Goal: Task Accomplishment & Management: Manage account settings

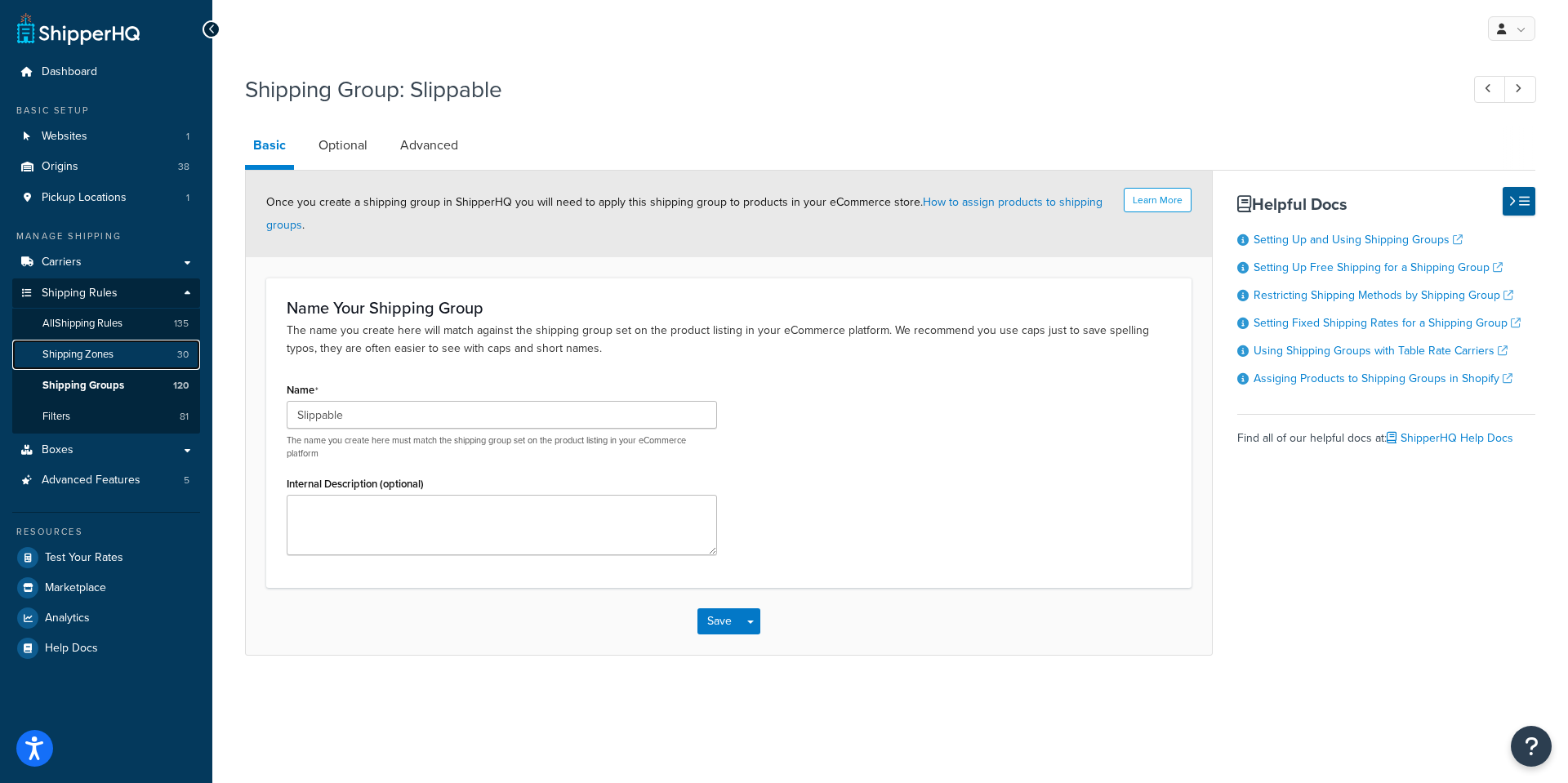
click at [70, 351] on span "Shipping Zones" at bounding box center [78, 355] width 71 height 14
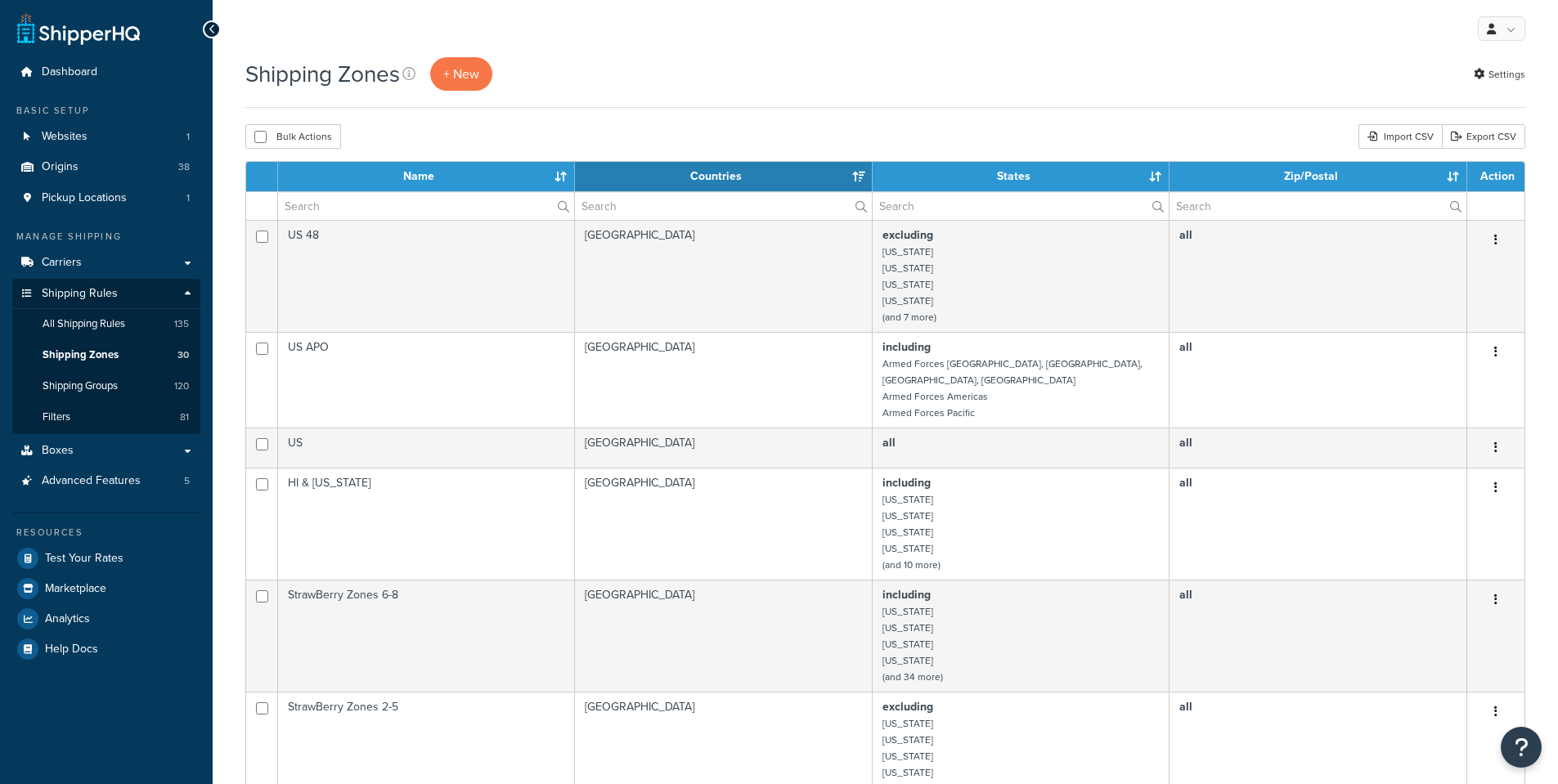
select select "15"
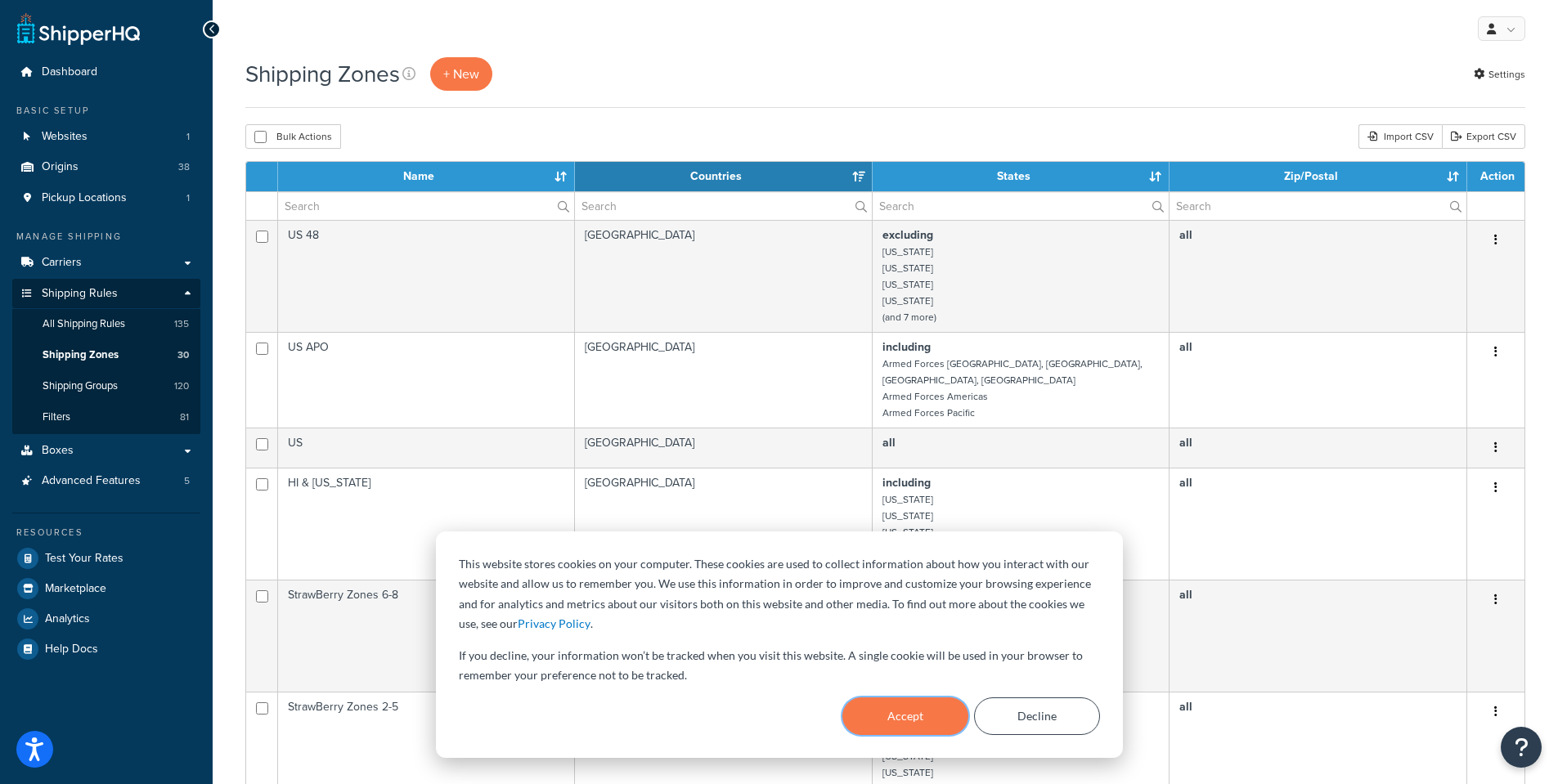
click at [898, 720] on button "Accept" at bounding box center [906, 716] width 126 height 38
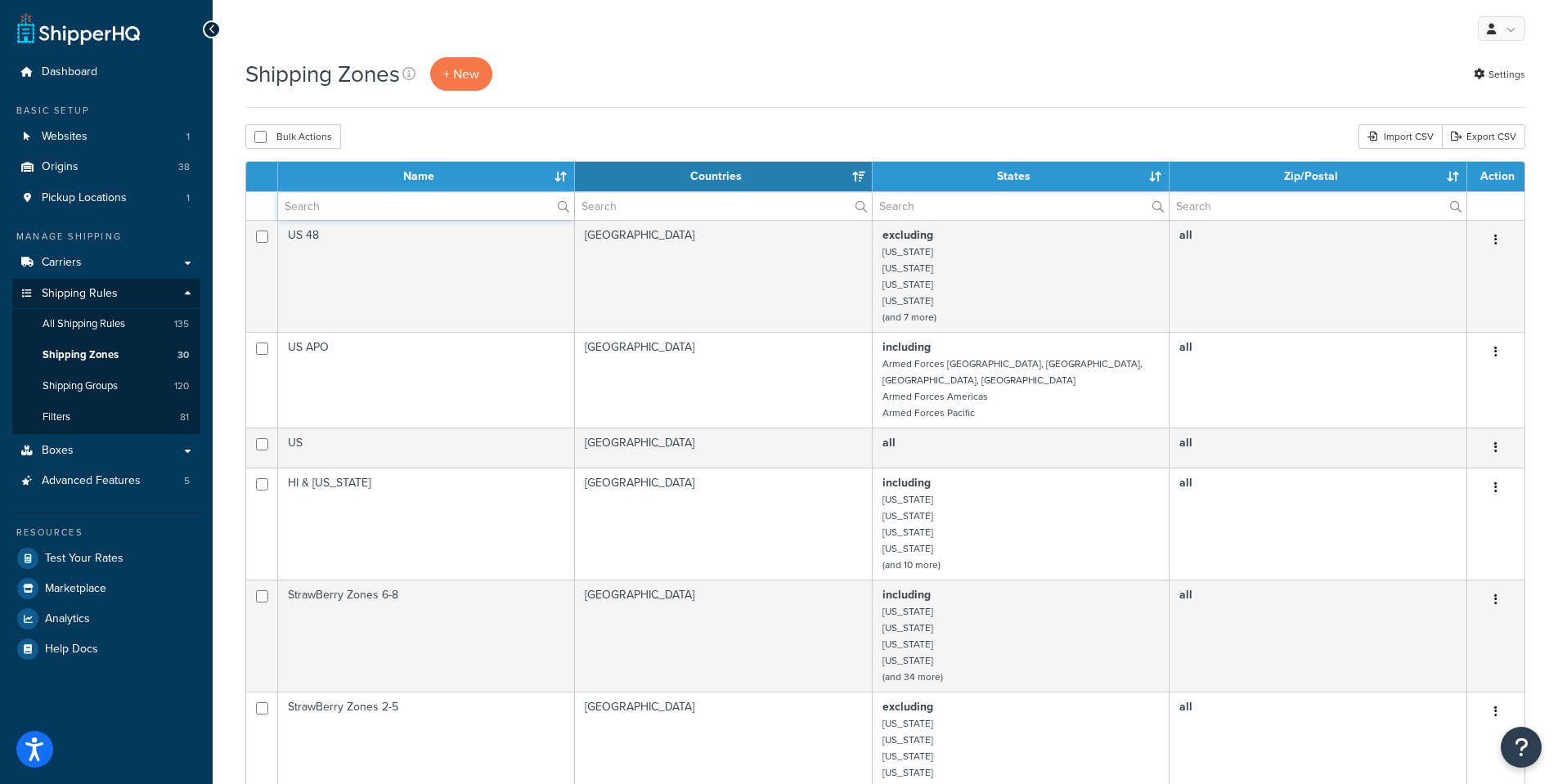
click at [391, 209] on input "text" at bounding box center [426, 206] width 296 height 28
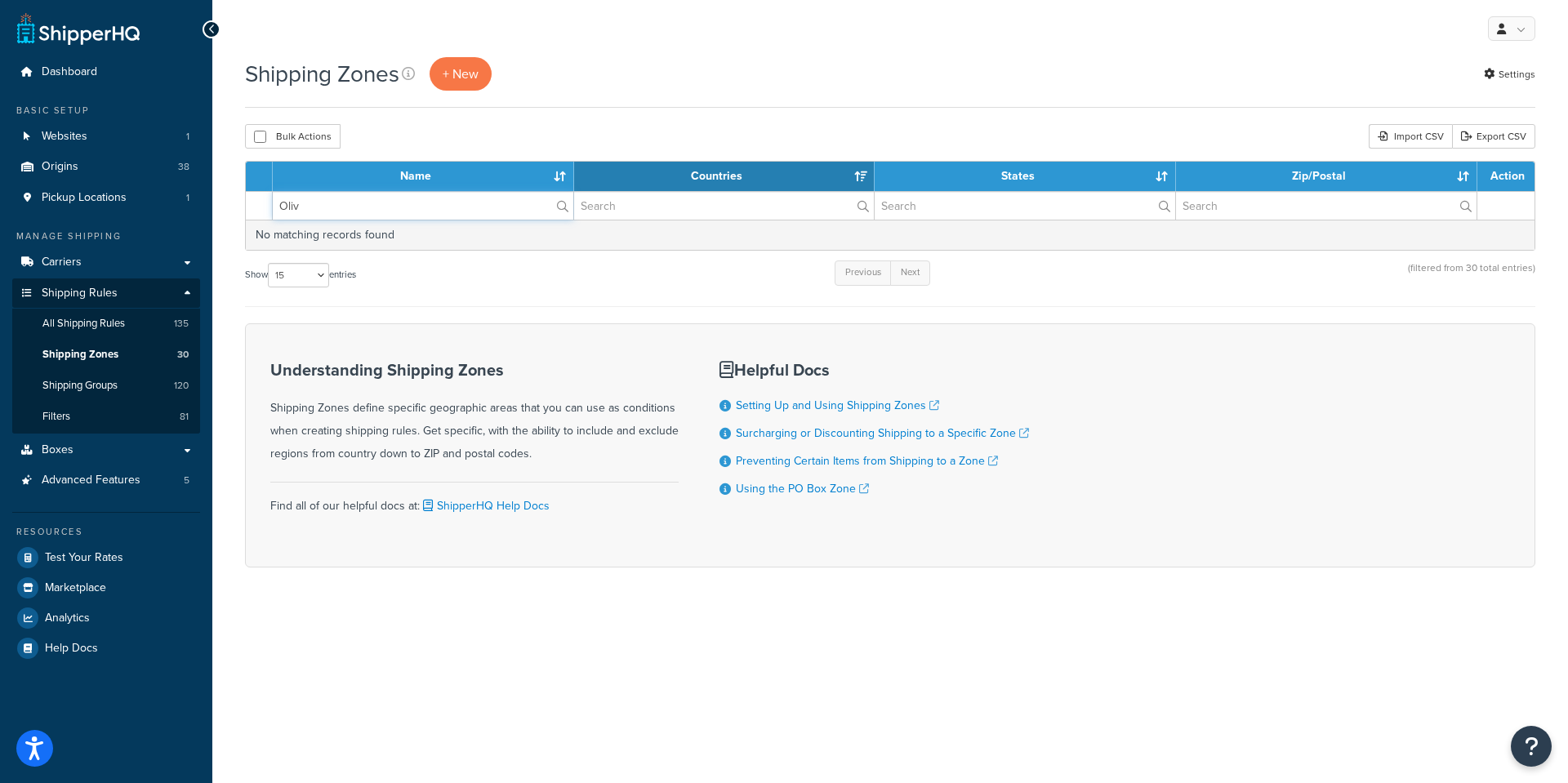
type input "Olive"
drag, startPoint x: 318, startPoint y: 206, endPoint x: 231, endPoint y: 206, distance: 87.0
click at [231, 206] on div "Shipping Zones + New Settings Bulk Actions Duplicate Delete Import CSV Export C…" at bounding box center [890, 340] width 1356 height 568
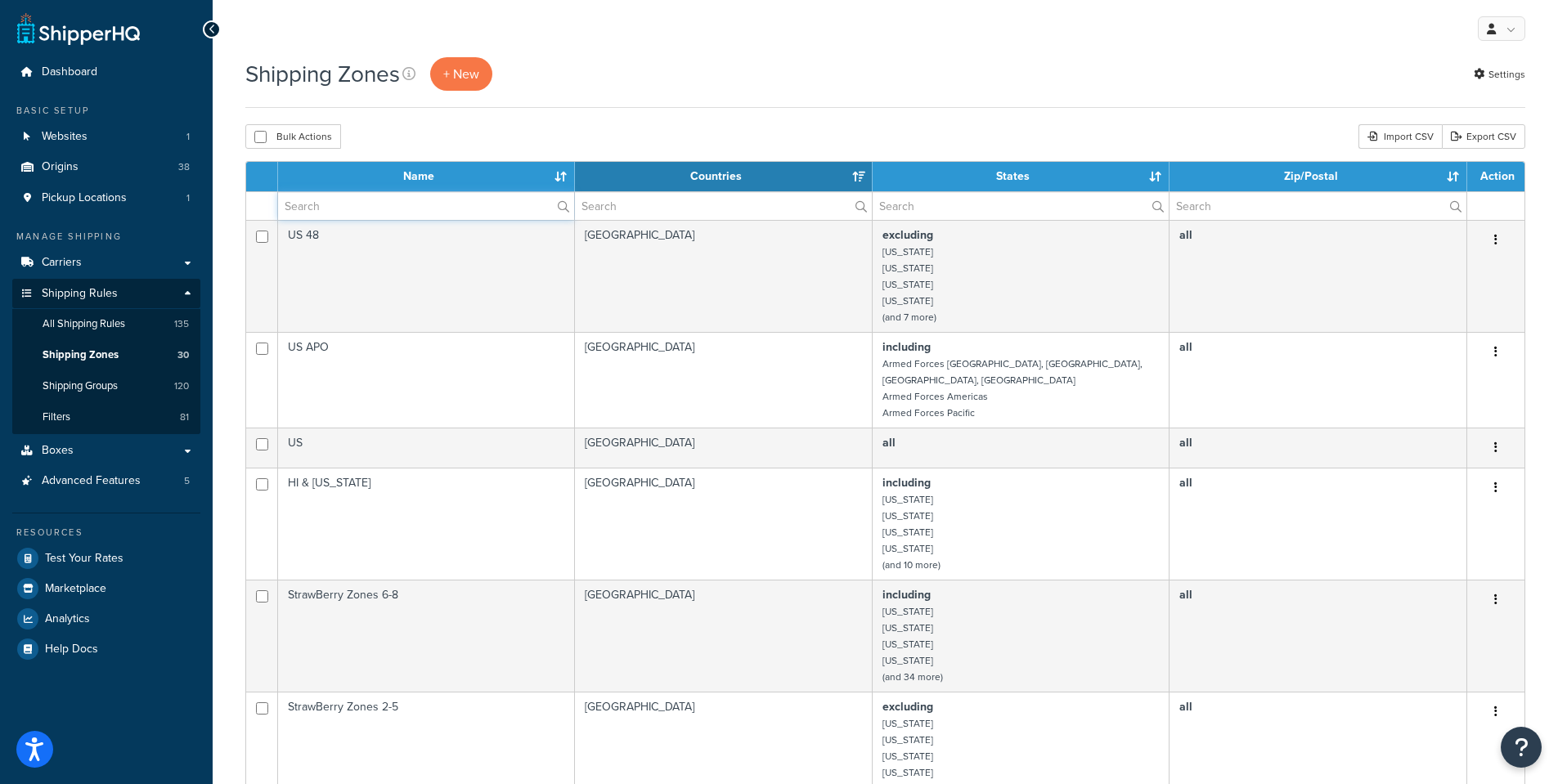
click at [327, 205] on input "text" at bounding box center [426, 206] width 296 height 28
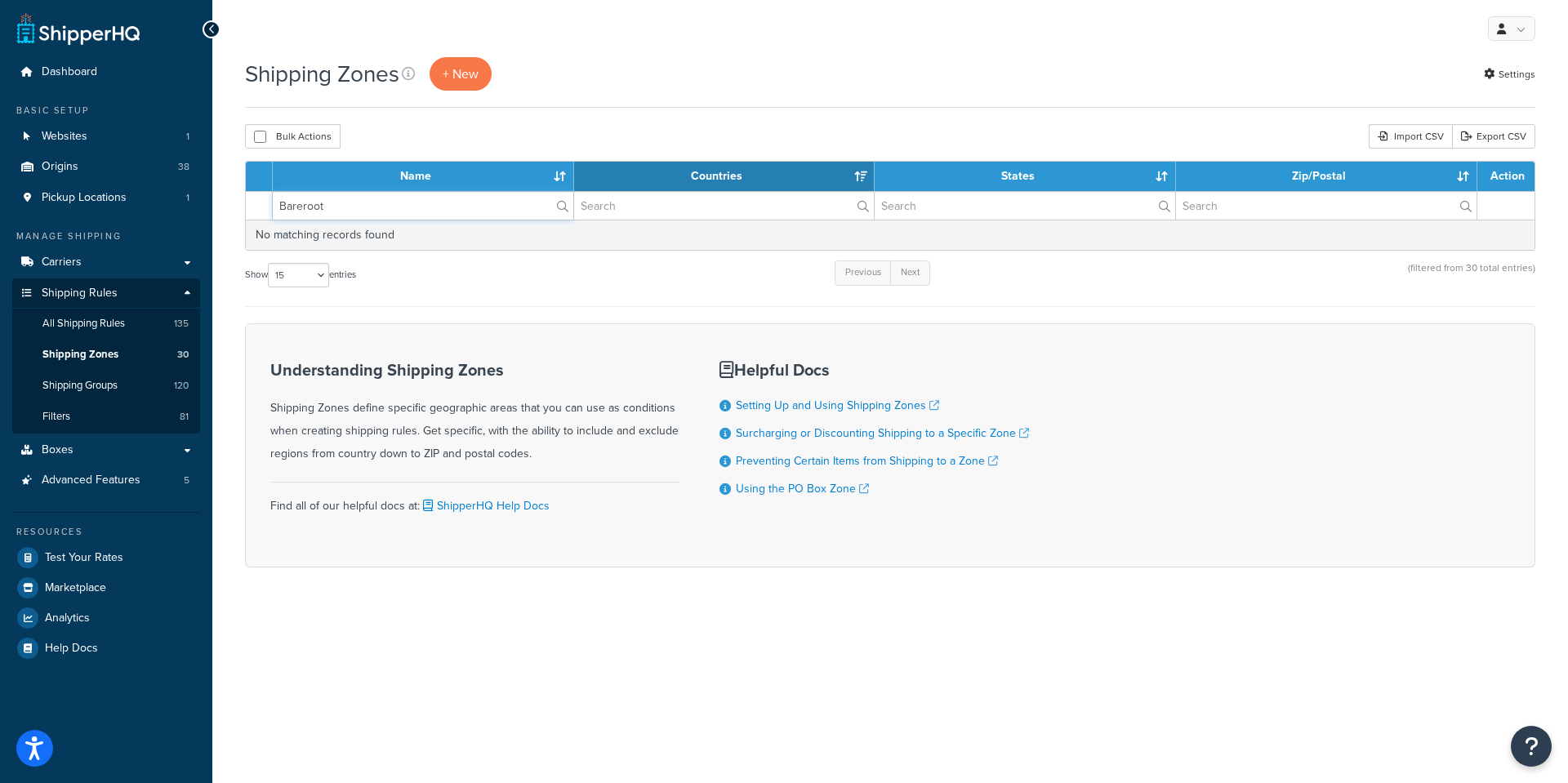
drag, startPoint x: 357, startPoint y: 203, endPoint x: 249, endPoint y: 203, distance: 108.0
click at [249, 203] on tr "Bareroot" at bounding box center [890, 205] width 1289 height 29
type input "Bareroot"
click at [337, 207] on input "Bareroot" at bounding box center [422, 205] width 301 height 28
drag, startPoint x: 339, startPoint y: 207, endPoint x: 288, endPoint y: 205, distance: 51.0
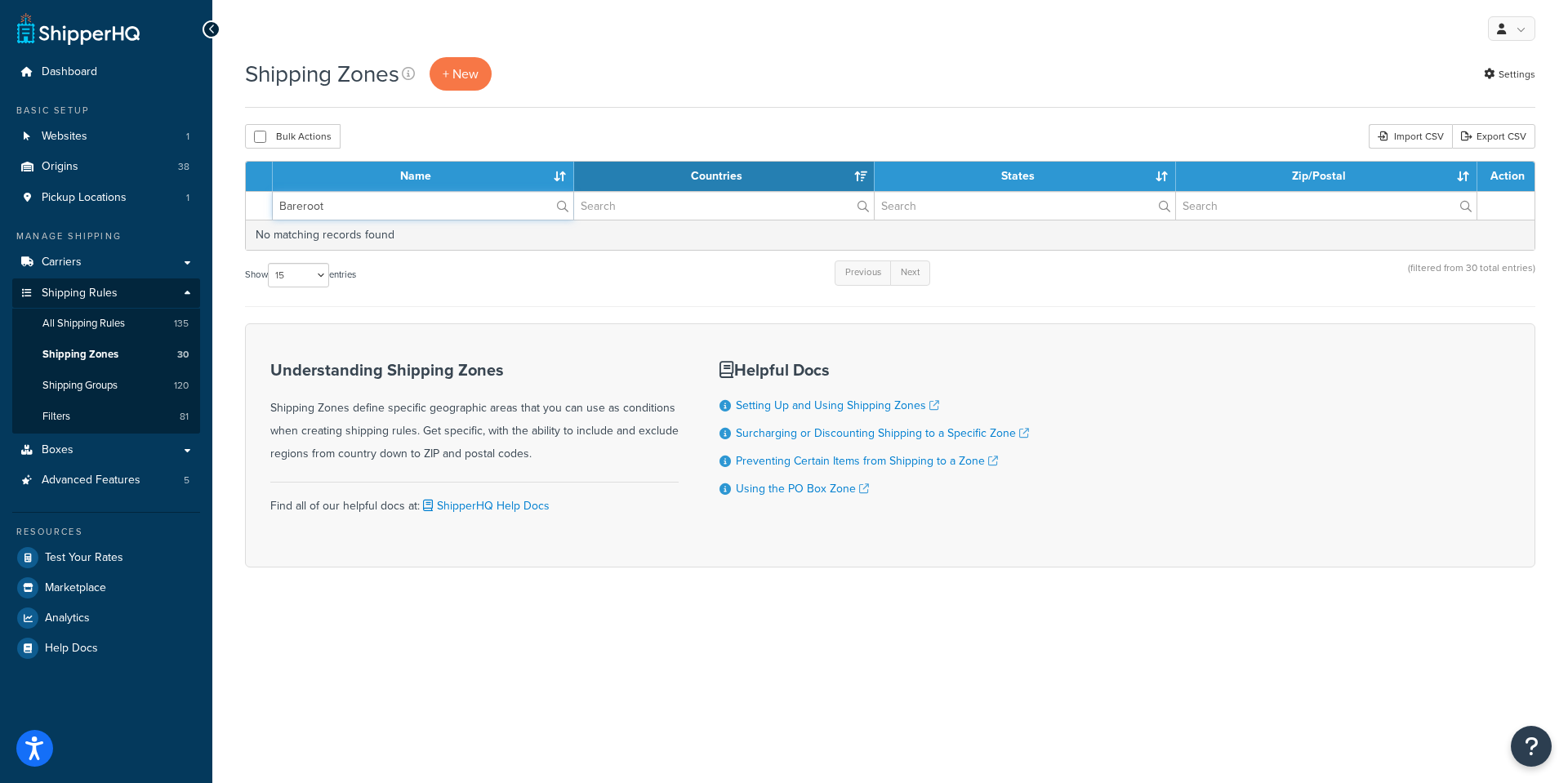
click at [288, 205] on input "Bareroot" at bounding box center [422, 205] width 301 height 28
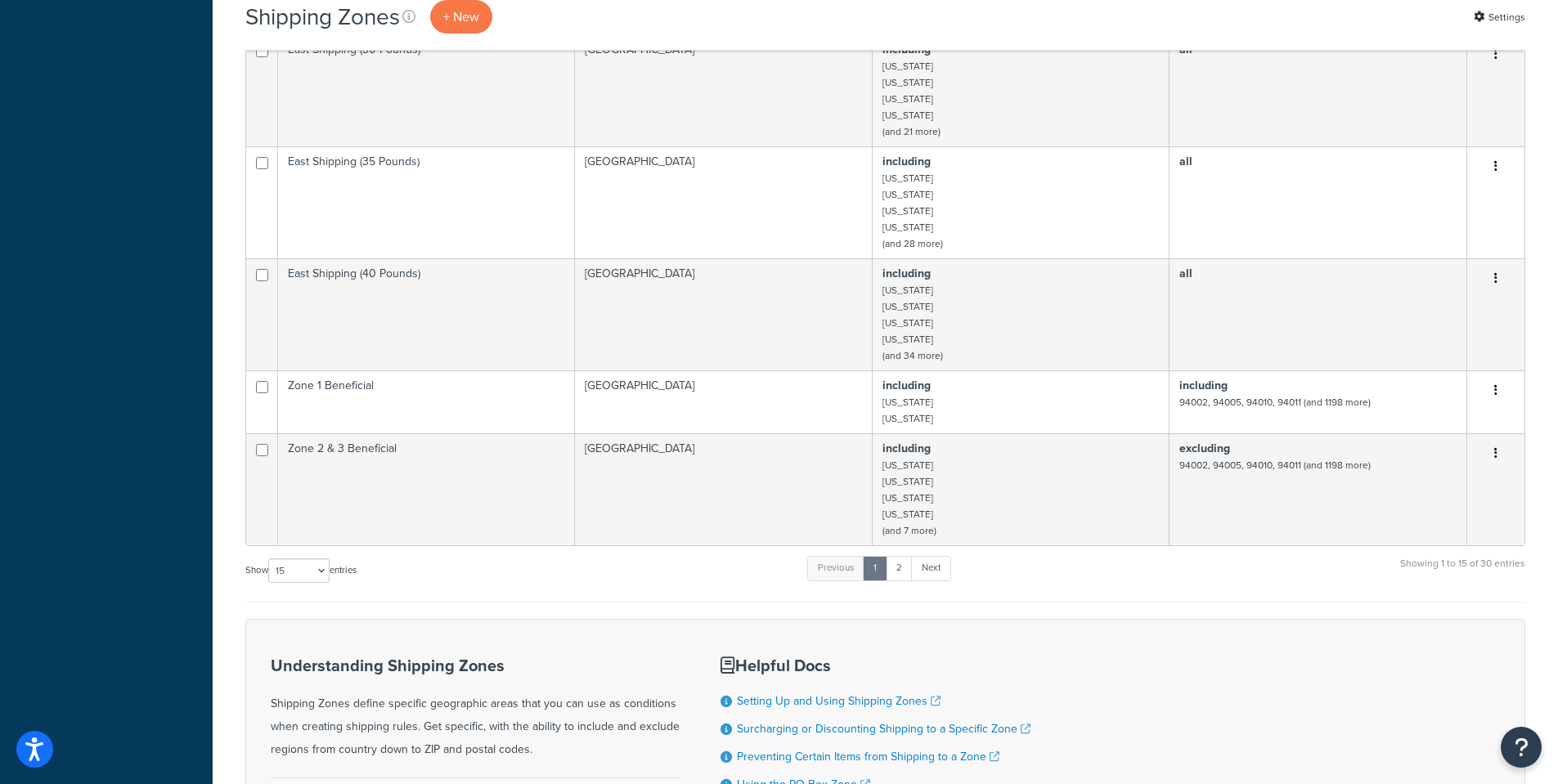
scroll to position [1227, 0]
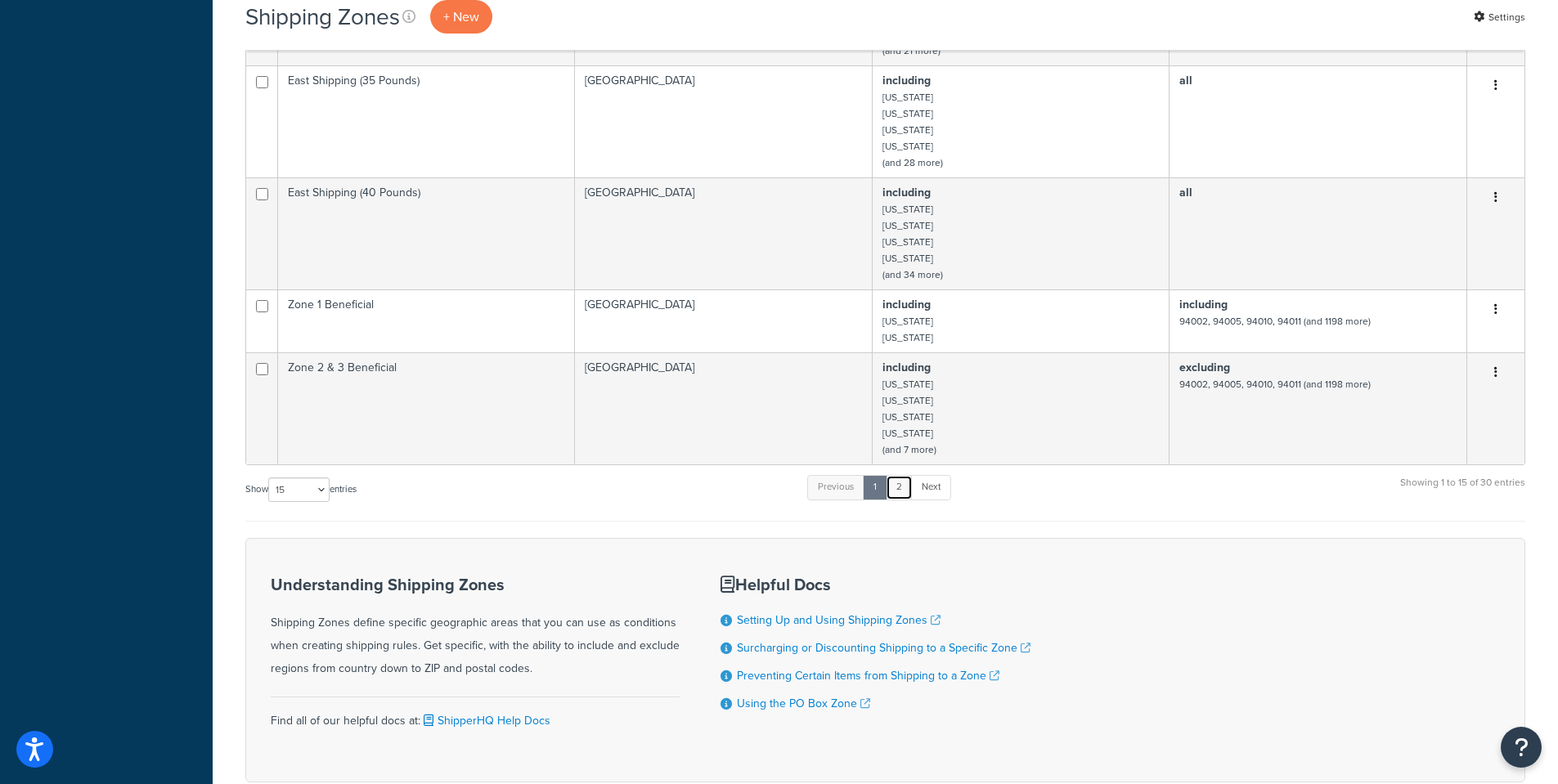
click at [910, 480] on link "2" at bounding box center [899, 487] width 27 height 24
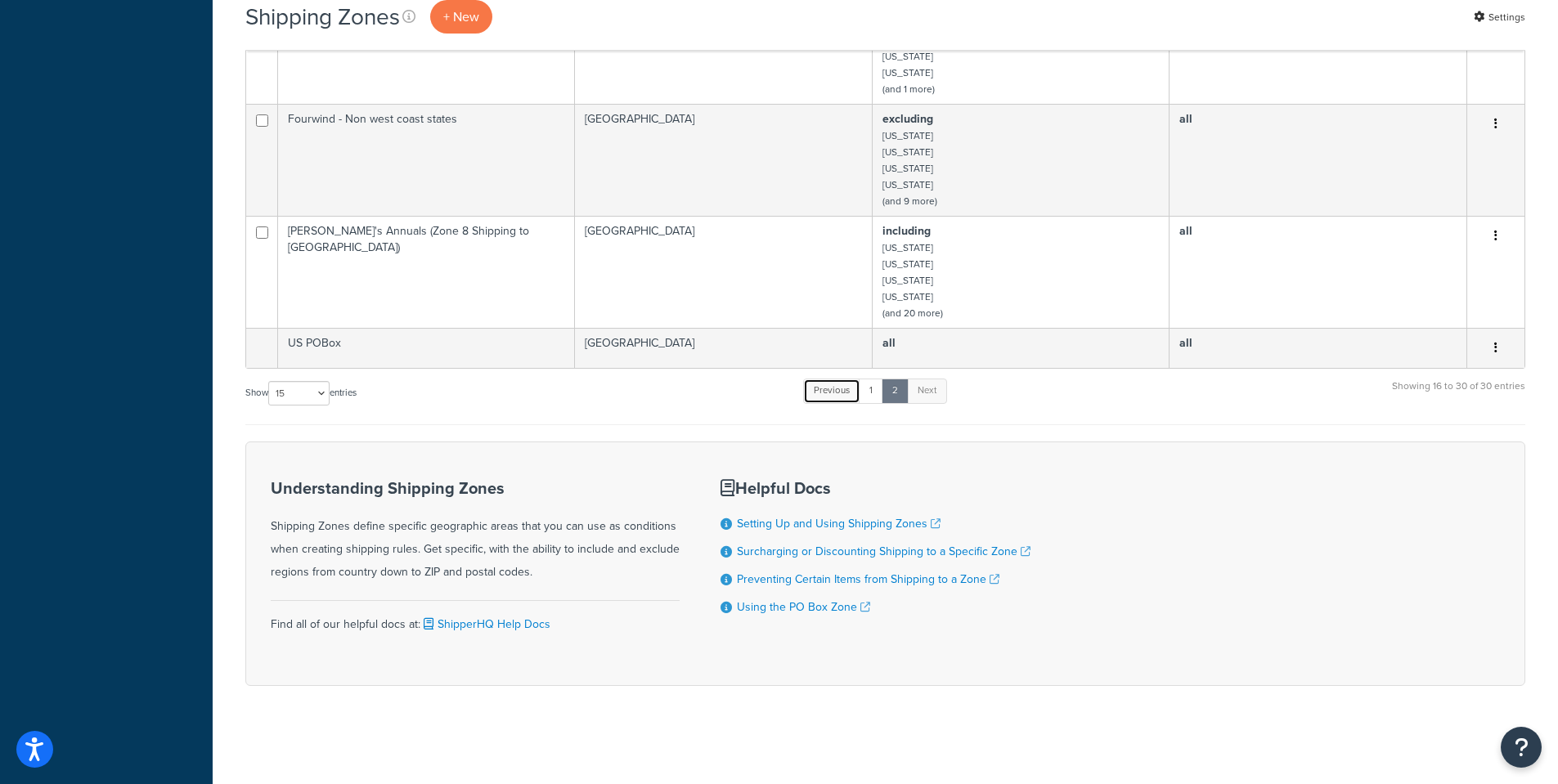
click at [830, 389] on link "Previous" at bounding box center [832, 390] width 57 height 24
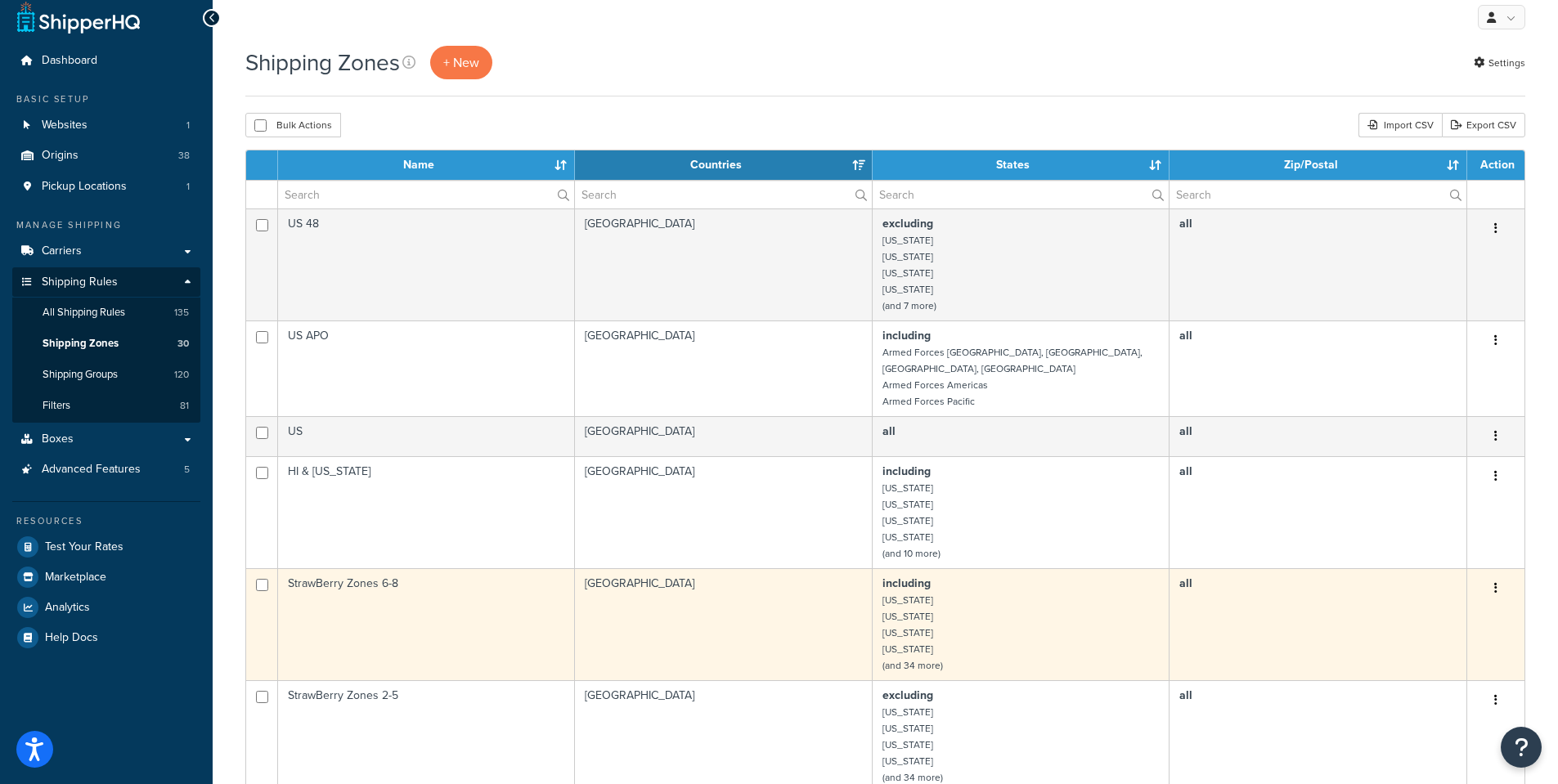
scroll to position [0, 0]
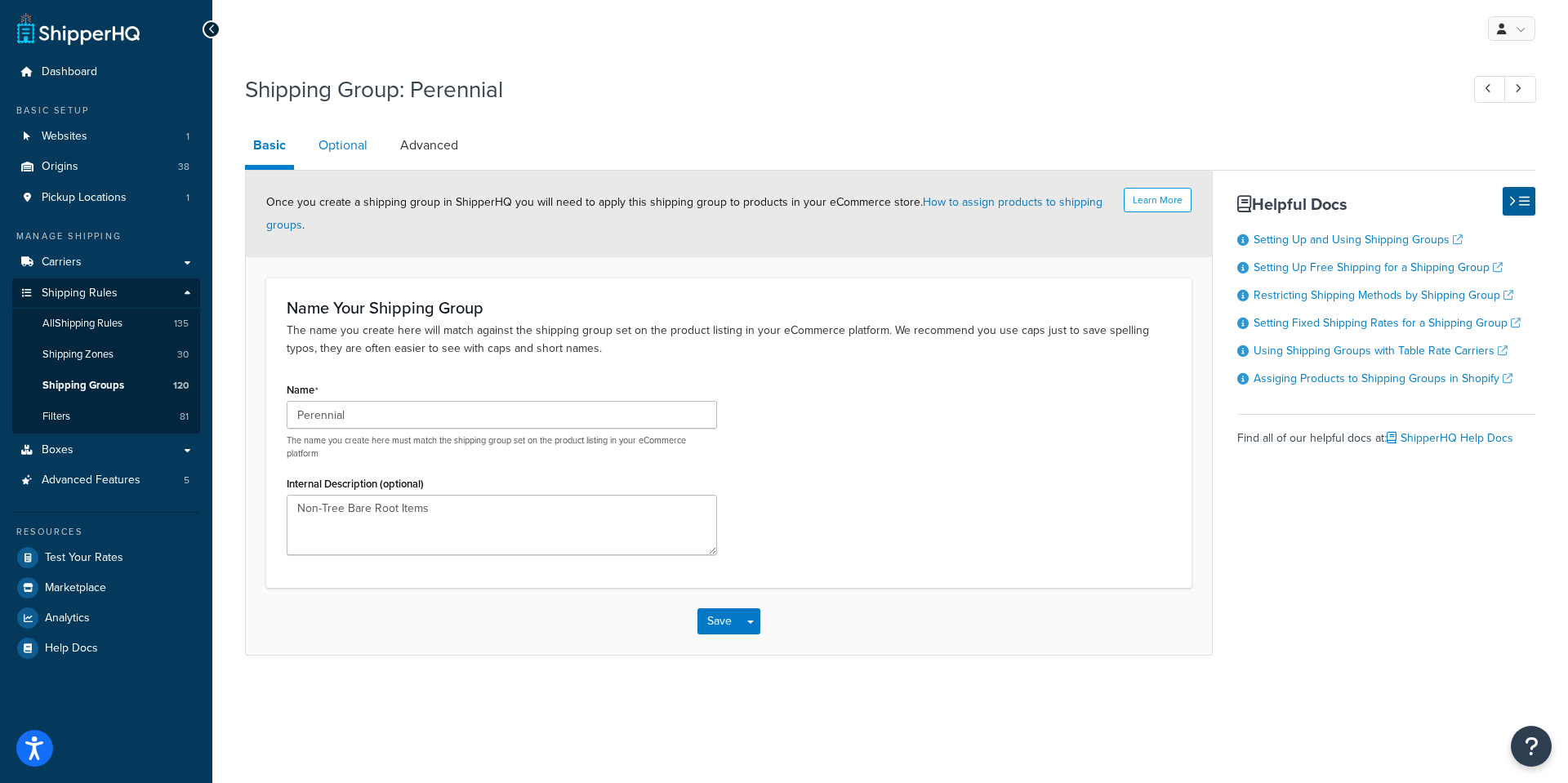
click at [357, 143] on link "Optional" at bounding box center [343, 145] width 65 height 39
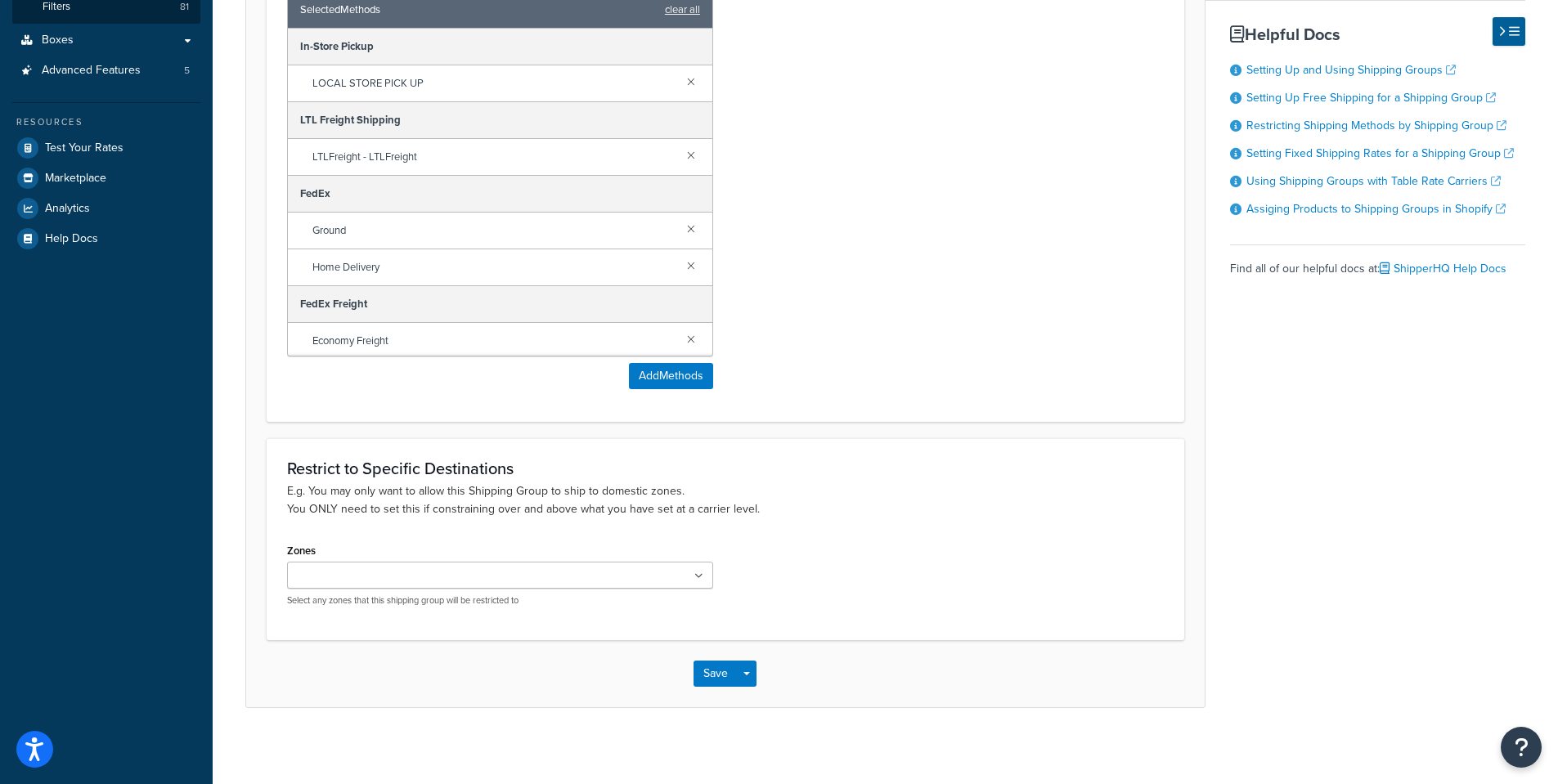
scroll to position [417, 0]
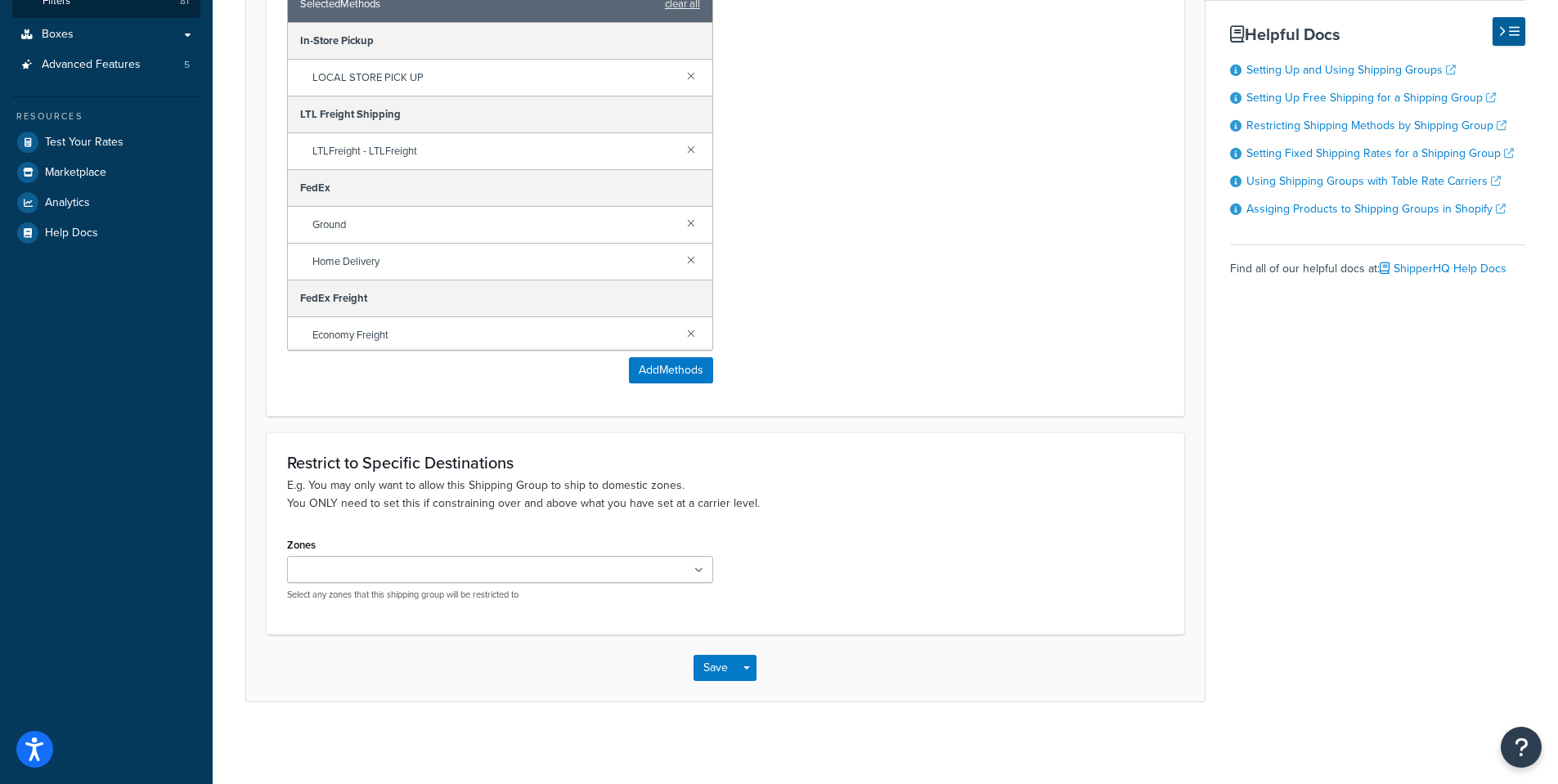
click at [364, 572] on input "Zones" at bounding box center [364, 570] width 144 height 18
click at [820, 296] on div "Shipping Methods Assigned Selected Methods clear all In-Store Pickup LOCAL STOR…" at bounding box center [725, 179] width 902 height 433
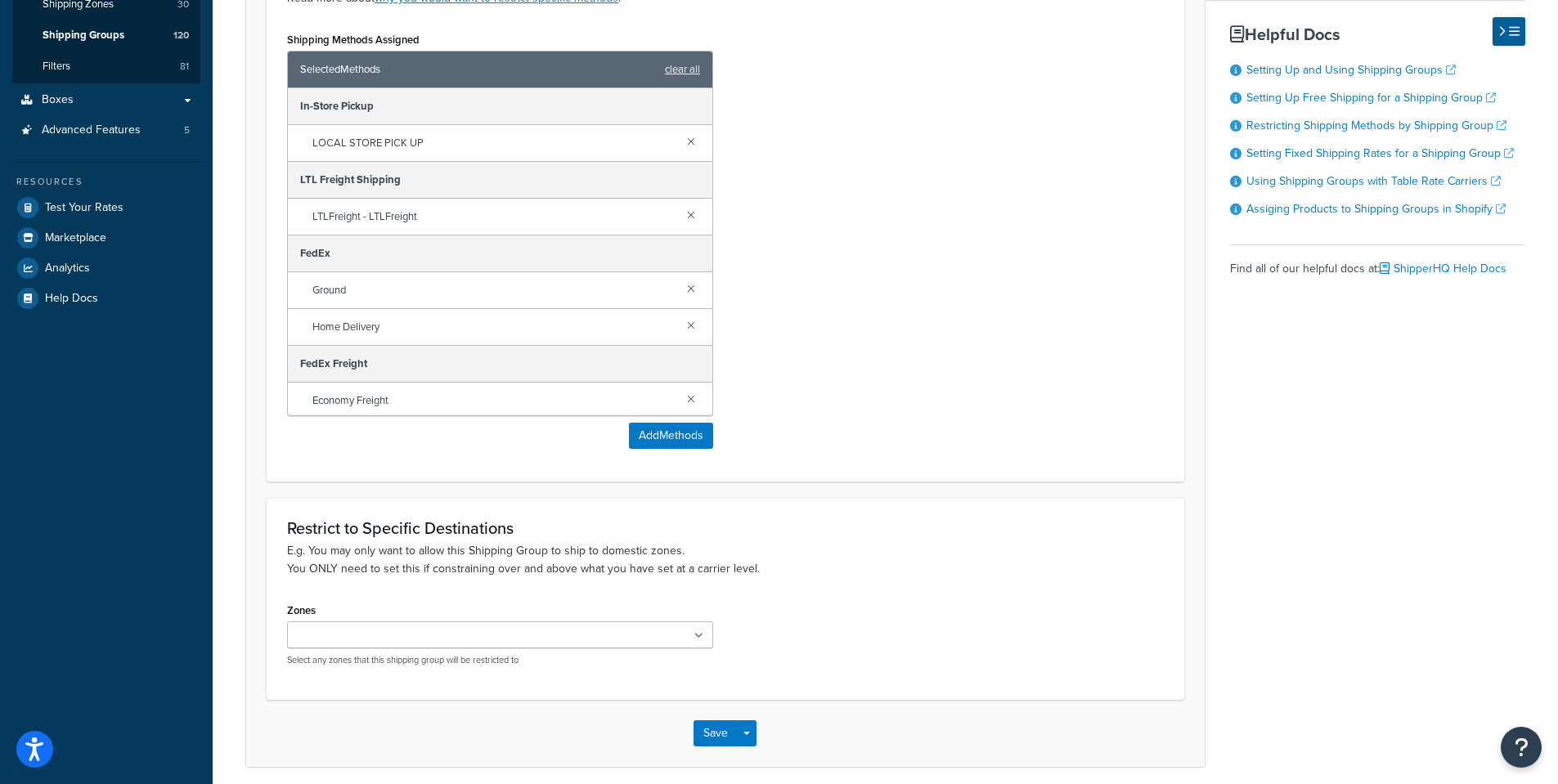
scroll to position [409, 0]
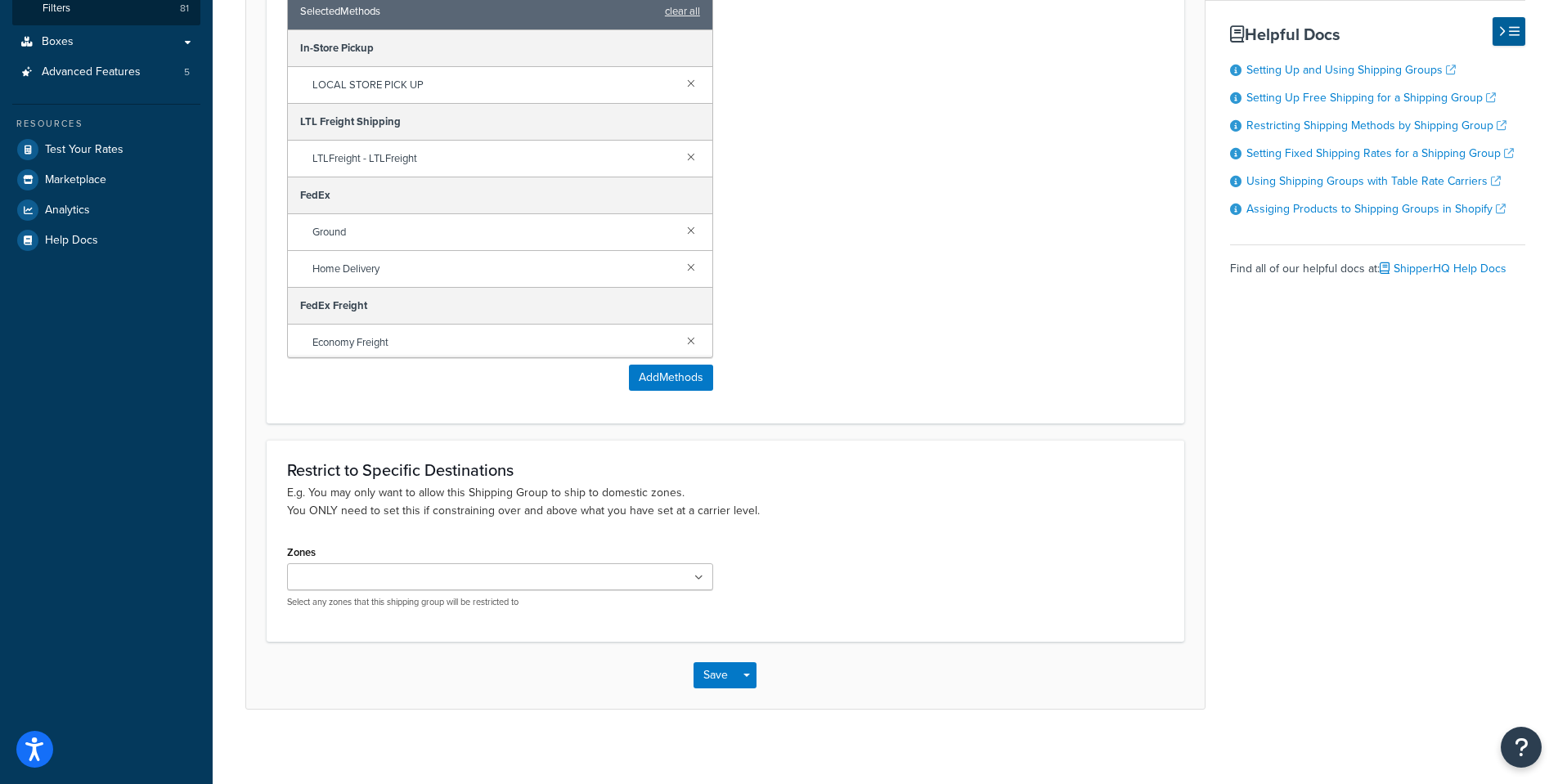
click at [345, 583] on input "Zones" at bounding box center [364, 578] width 144 height 18
click at [900, 496] on p "E.g. You may only want to allow this Shipping Group to ship to domestic zones. …" at bounding box center [725, 502] width 877 height 36
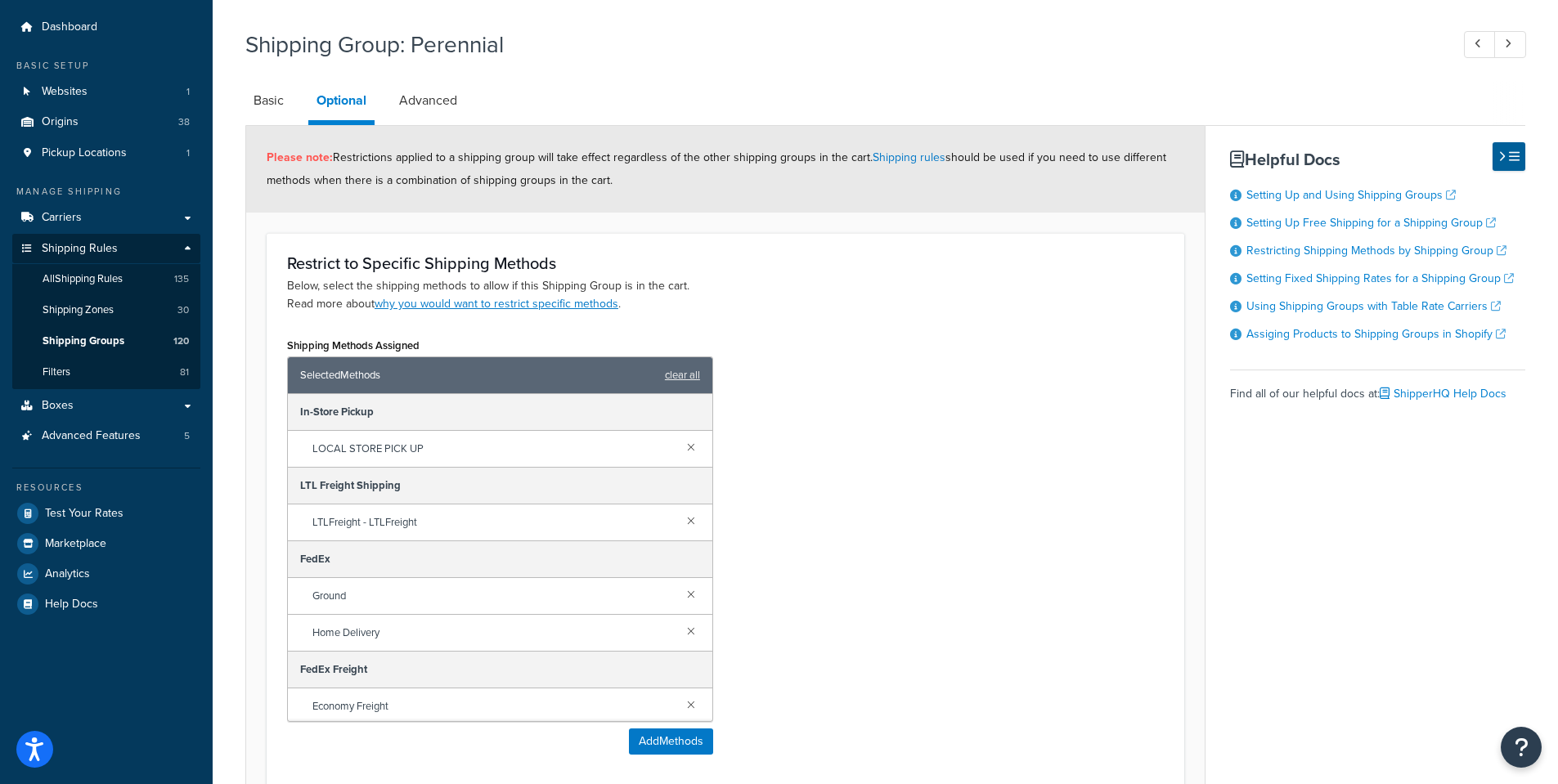
scroll to position [81, 0]
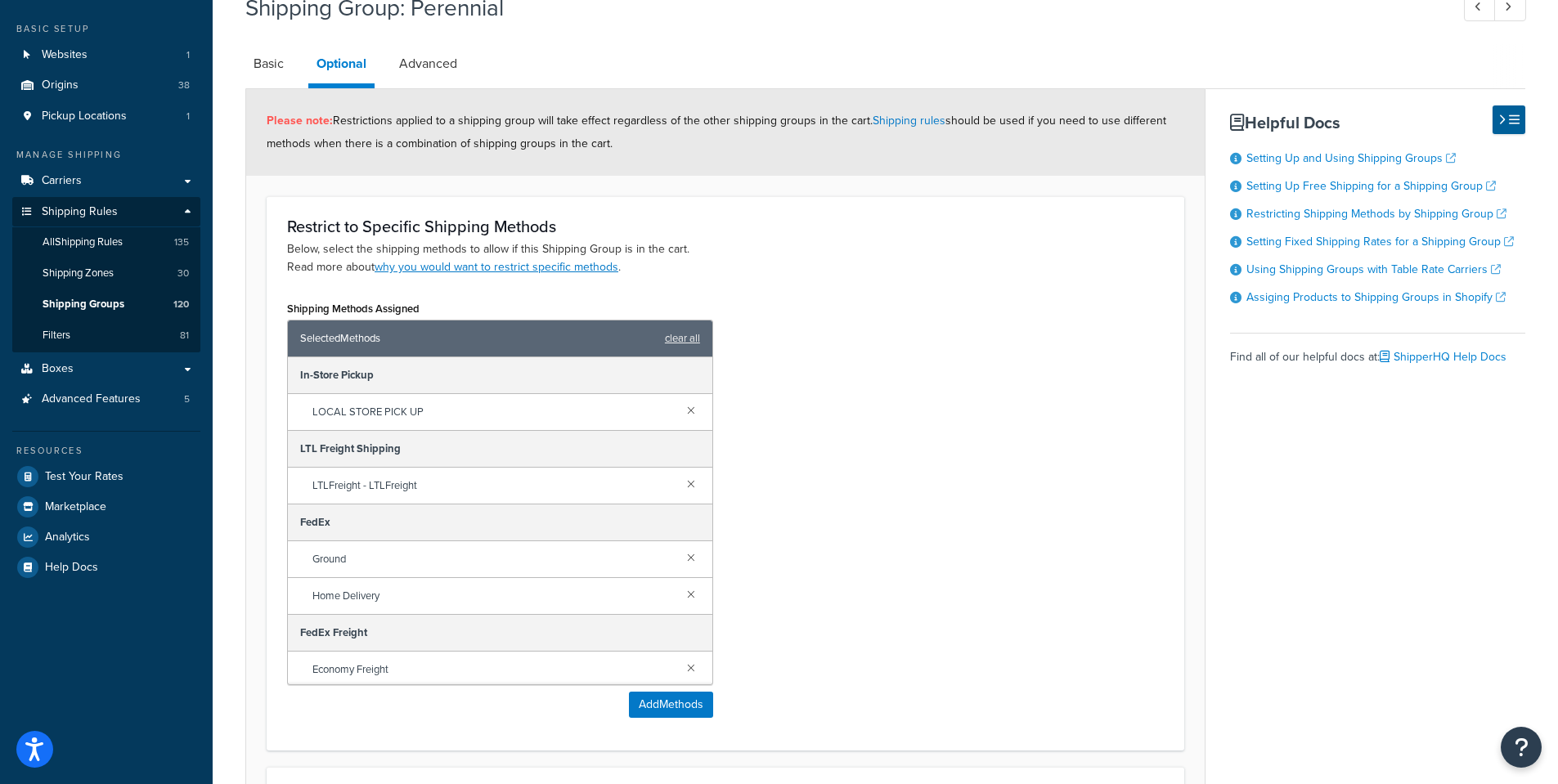
drag, startPoint x: 865, startPoint y: 119, endPoint x: 888, endPoint y: 164, distance: 50.5
click at [888, 164] on div "Please note: Restrictions applied to a shipping group will take effect regardle…" at bounding box center [725, 132] width 959 height 86
copy span "Shipping rules should be used if you need to use different methods when there i…"
click at [442, 62] on link "Advanced" at bounding box center [428, 64] width 75 height 39
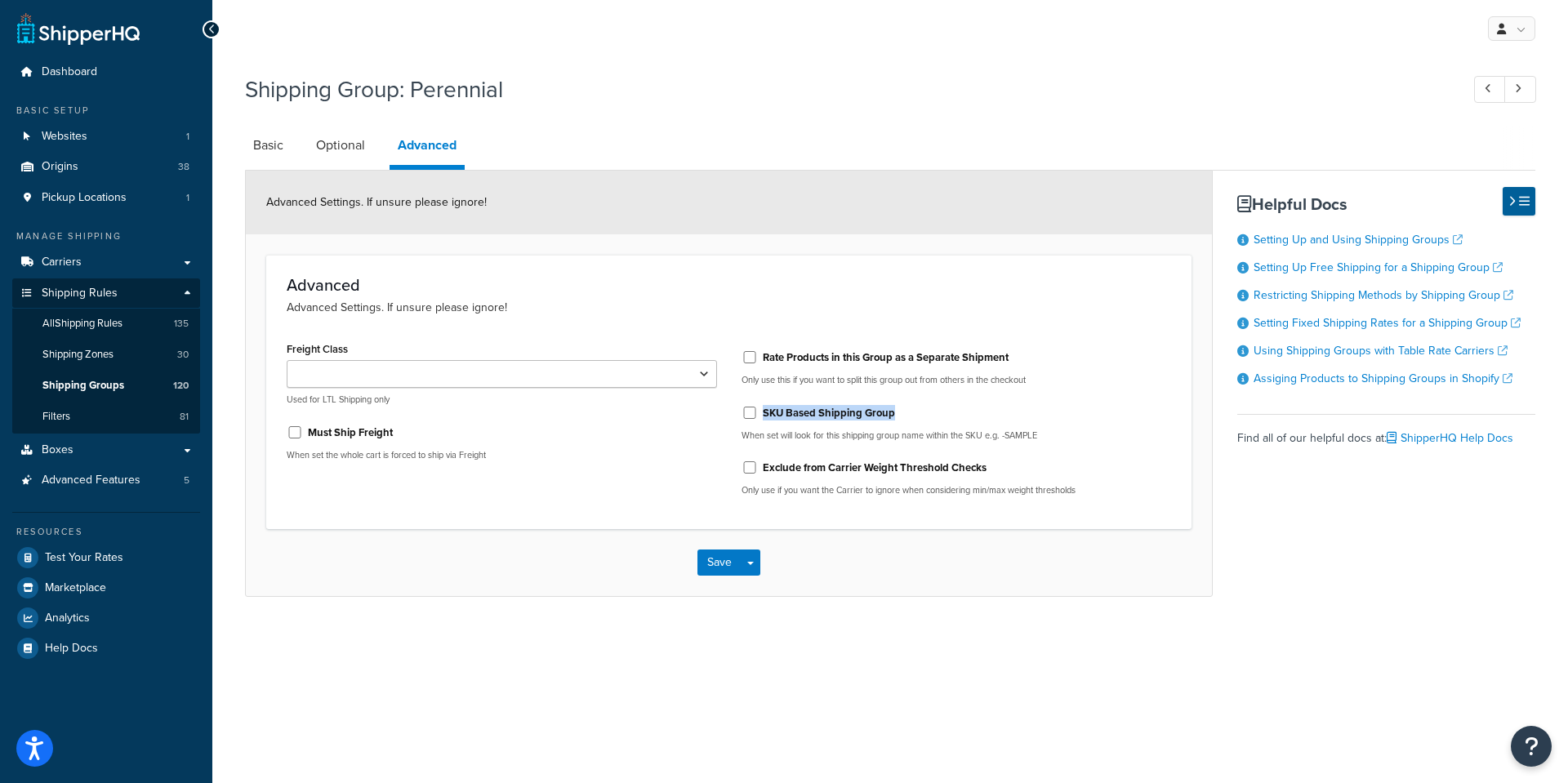
drag, startPoint x: 916, startPoint y: 408, endPoint x: 755, endPoint y: 421, distance: 161.5
click at [755, 421] on div "SKU Based Shipping Group" at bounding box center [957, 412] width 431 height 24
copy div "SKU Based Shipping Group"
